Goal: Information Seeking & Learning: Learn about a topic

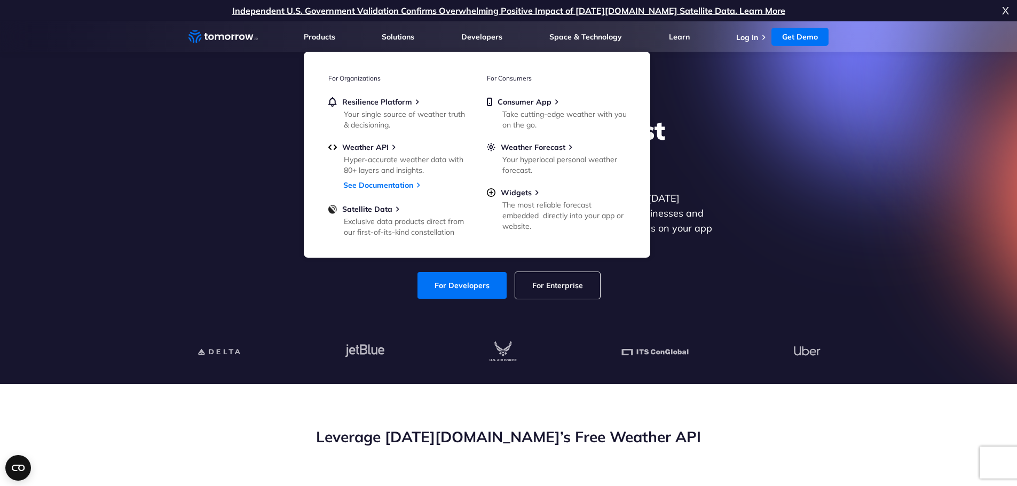
click at [180, 265] on div "Explore the World’s Best Weather API Get reliable and precise weather data thro…" at bounding box center [509, 206] width 658 height 227
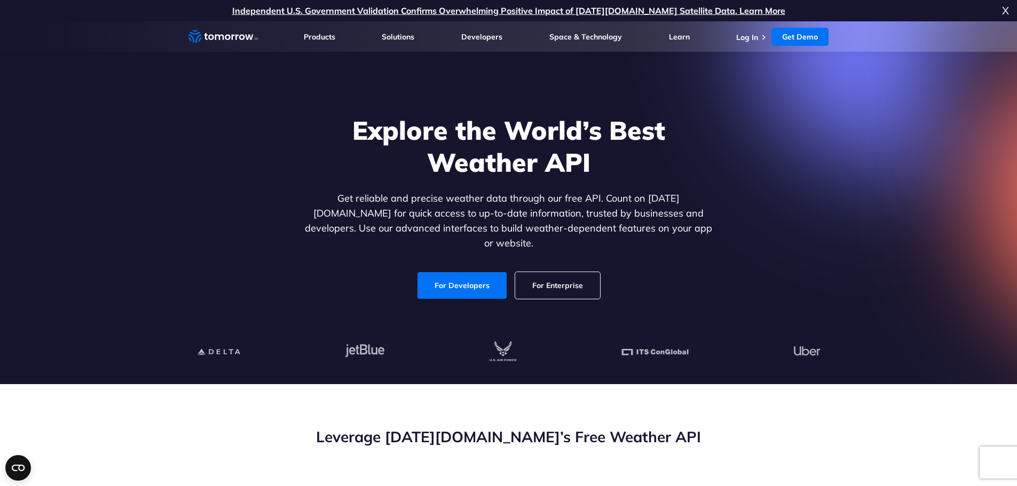
click at [206, 36] on icon "Home link" at bounding box center [205, 36] width 3 height 7
click at [457, 275] on link "For Developers" at bounding box center [461, 285] width 89 height 27
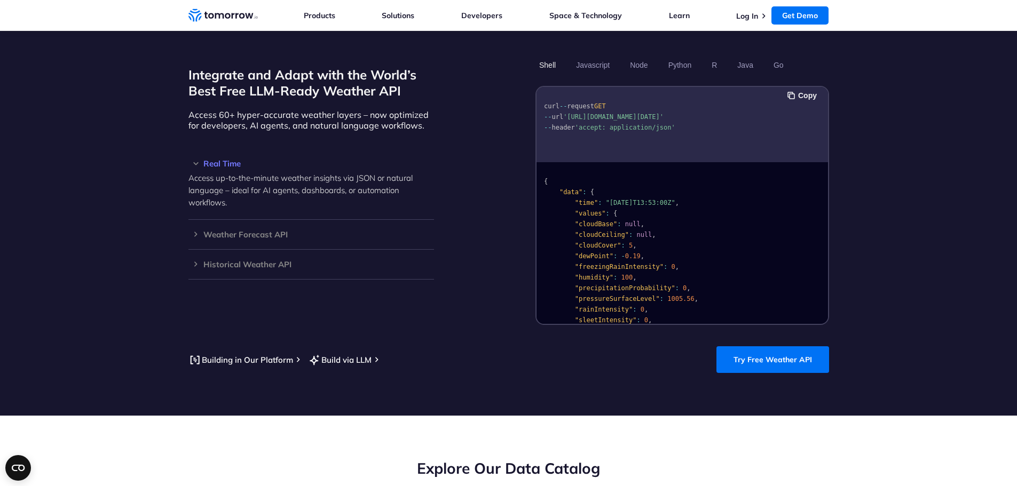
scroll to position [1015, 0]
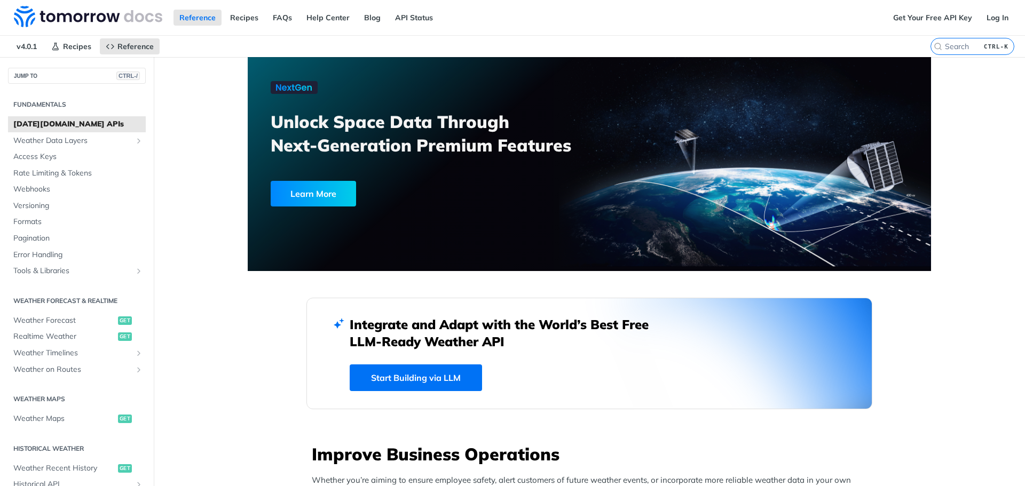
scroll to position [427, 0]
